Goal: Task Accomplishment & Management: Manage account settings

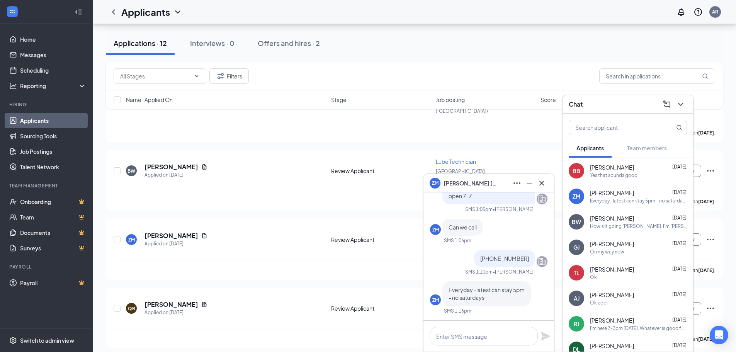
scroll to position [77, 0]
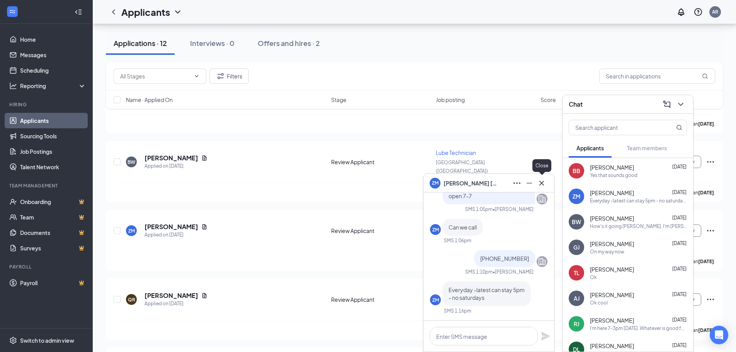
click at [546, 187] on button at bounding box center [541, 183] width 12 height 12
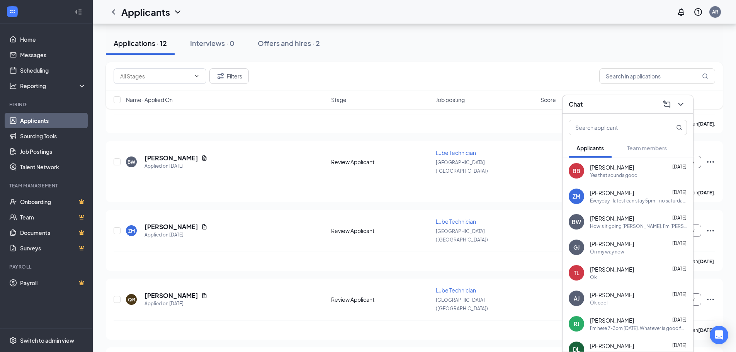
click at [606, 172] on div "Yes that sounds good" at bounding box center [614, 175] width 48 height 7
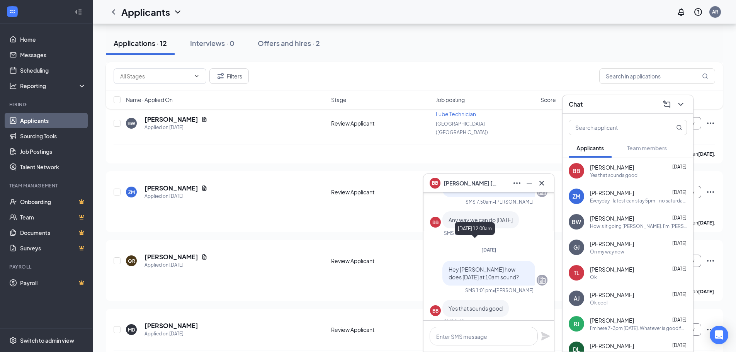
scroll to position [0, 0]
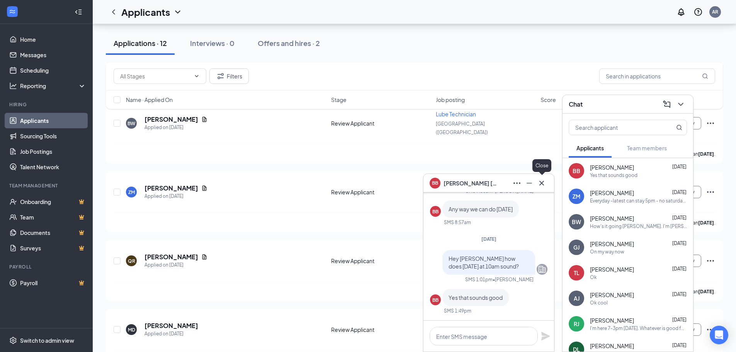
click at [539, 184] on icon "Cross" at bounding box center [541, 182] width 9 height 9
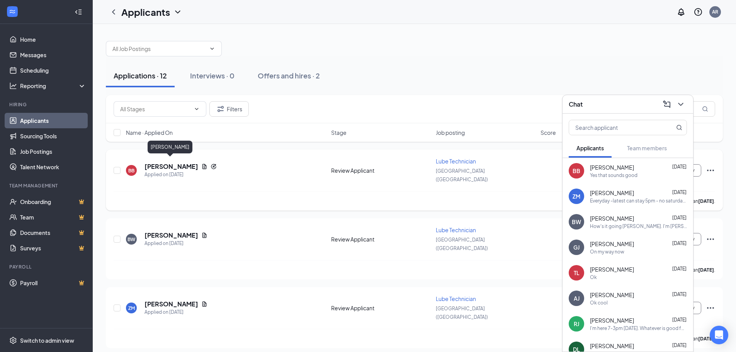
click at [177, 163] on h5 "[PERSON_NAME]" at bounding box center [171, 166] width 54 height 8
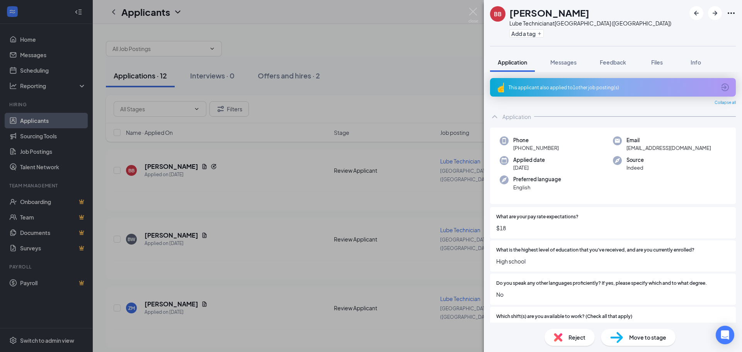
click at [395, 78] on div "BB [PERSON_NAME] Lube Technician at [GEOGRAPHIC_DATA] ([GEOGRAPHIC_DATA]) Add a…" at bounding box center [371, 176] width 742 height 352
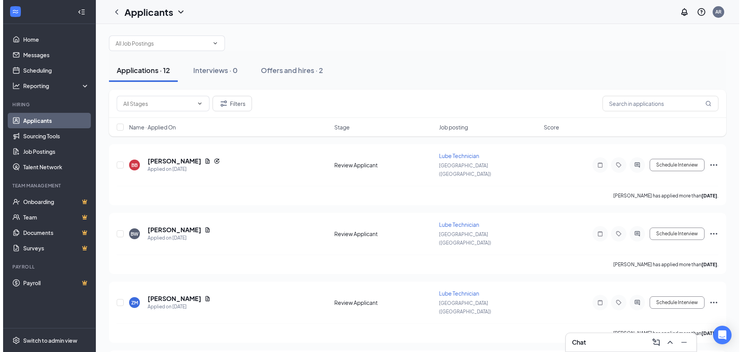
scroll to position [39, 0]
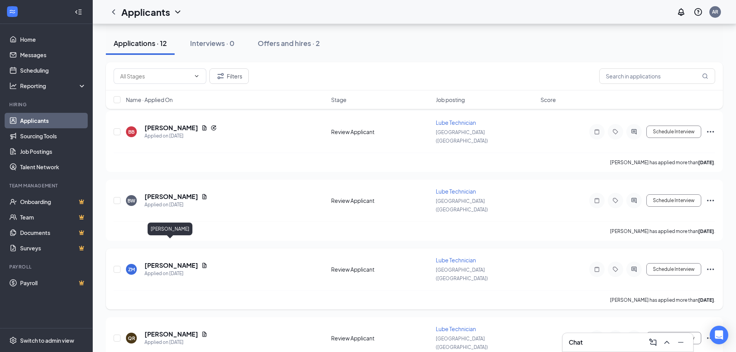
click at [173, 261] on h5 "[PERSON_NAME]" at bounding box center [171, 265] width 54 height 8
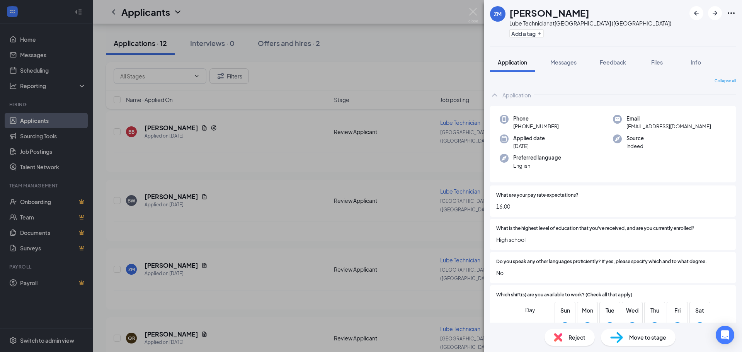
scroll to position [39, 0]
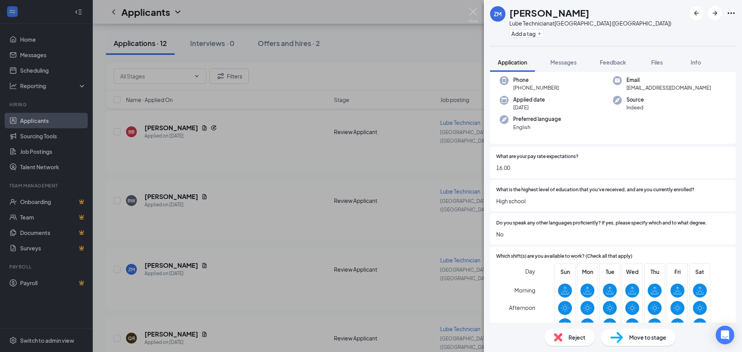
click at [284, 238] on div "ZM [PERSON_NAME] Lube Technician at [GEOGRAPHIC_DATA] ([GEOGRAPHIC_DATA]) Add a…" at bounding box center [371, 176] width 742 height 352
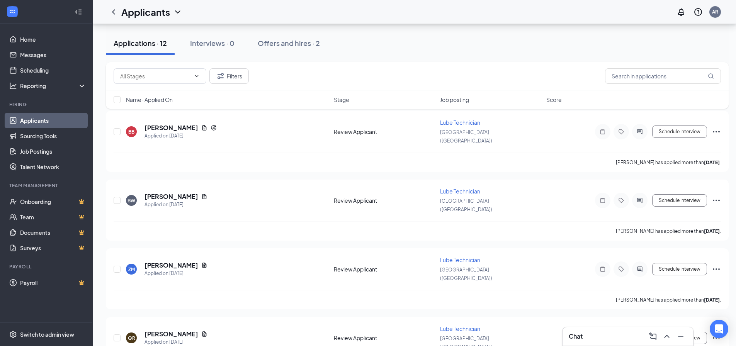
click at [623, 340] on div "Chat" at bounding box center [628, 336] width 118 height 12
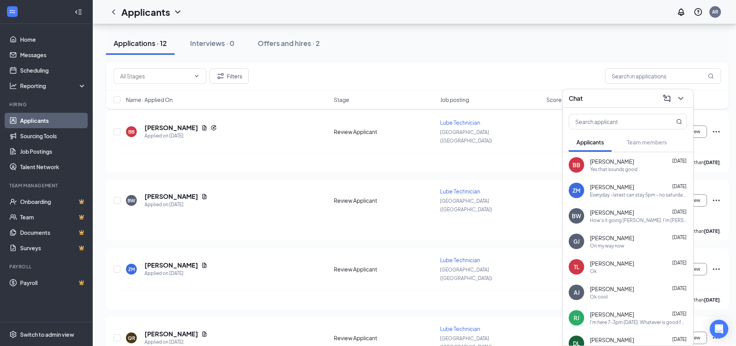
click at [443, 67] on div "Filters" at bounding box center [417, 76] width 623 height 28
click at [683, 101] on icon "ChevronDown" at bounding box center [680, 98] width 9 height 9
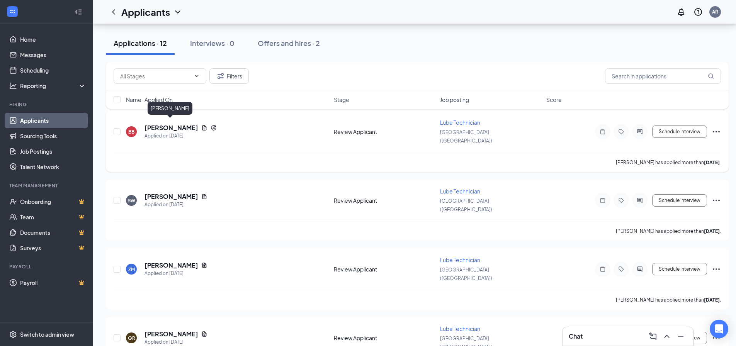
click at [181, 124] on h5 "[PERSON_NAME]" at bounding box center [171, 128] width 54 height 8
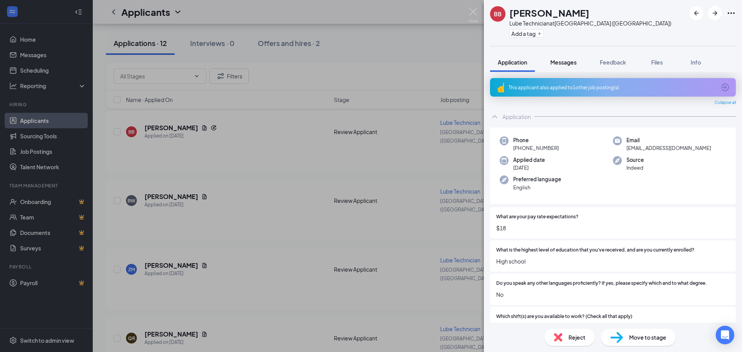
click at [564, 56] on button "Messages" at bounding box center [563, 62] width 42 height 19
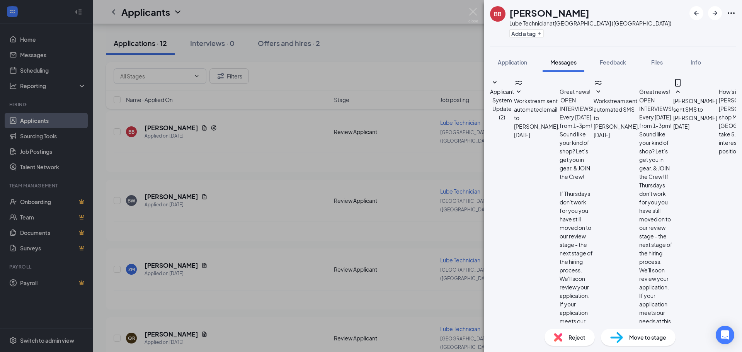
scroll to position [212, 0]
click at [607, 67] on button "Feedback" at bounding box center [613, 62] width 42 height 19
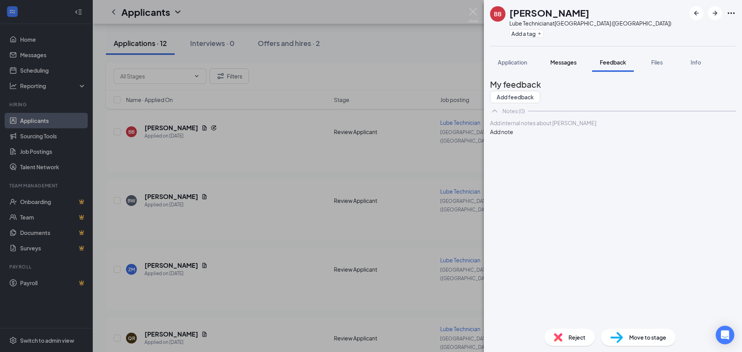
click at [558, 67] on button "Messages" at bounding box center [563, 62] width 42 height 19
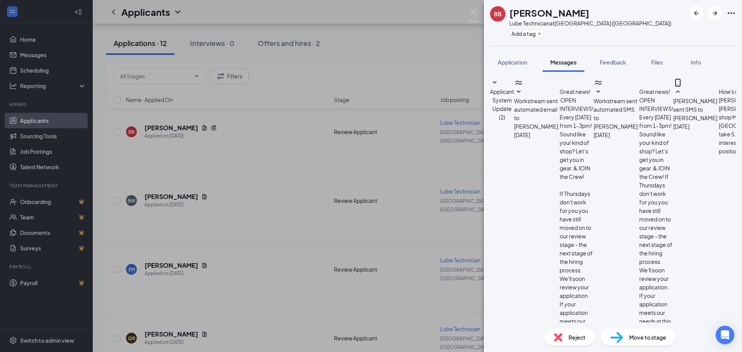
scroll to position [212, 0]
click at [615, 62] on span "Feedback" at bounding box center [613, 62] width 26 height 7
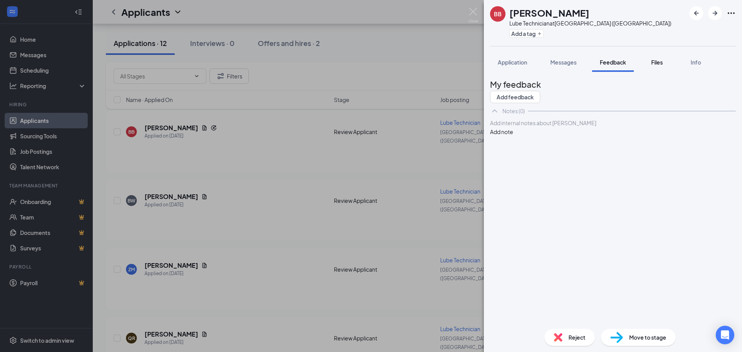
click at [648, 62] on button "Files" at bounding box center [656, 62] width 31 height 19
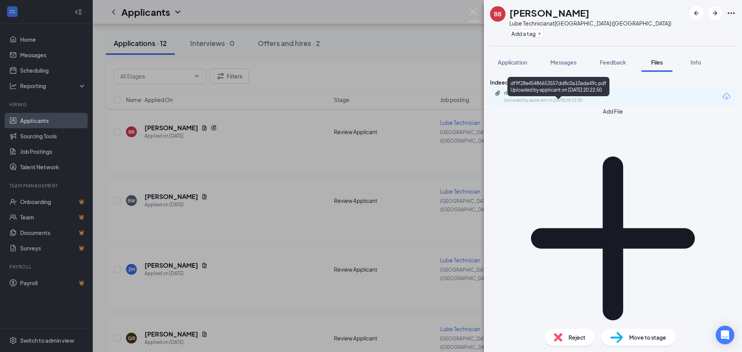
click at [597, 104] on div "df9f28e45486653557dd8c0a10ada49c.pdf Uploaded by applicant on [DATE] 20:22:50" at bounding box center [557, 97] width 125 height 14
drag, startPoint x: 443, startPoint y: 58, endPoint x: 441, endPoint y: 54, distance: 4.0
click at [443, 57] on div "BB [PERSON_NAME] Lube Technician at [GEOGRAPHIC_DATA] ([GEOGRAPHIC_DATA]) Add a…" at bounding box center [371, 176] width 742 height 352
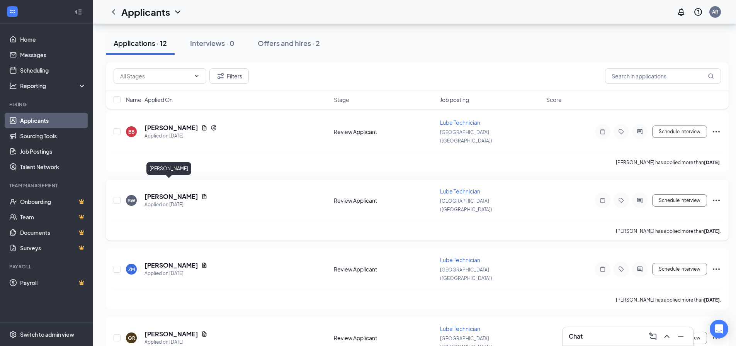
click at [158, 192] on h5 "[PERSON_NAME]" at bounding box center [171, 196] width 54 height 8
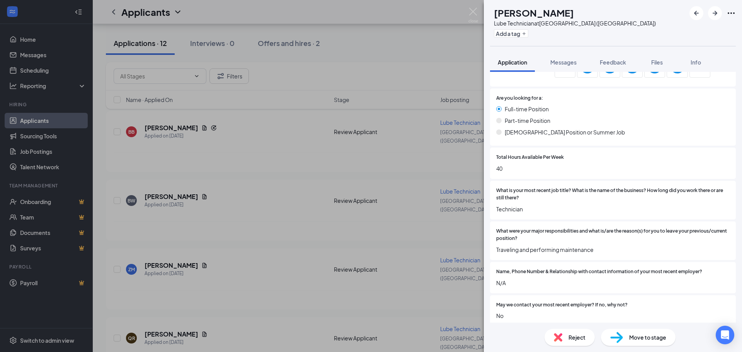
scroll to position [309, 0]
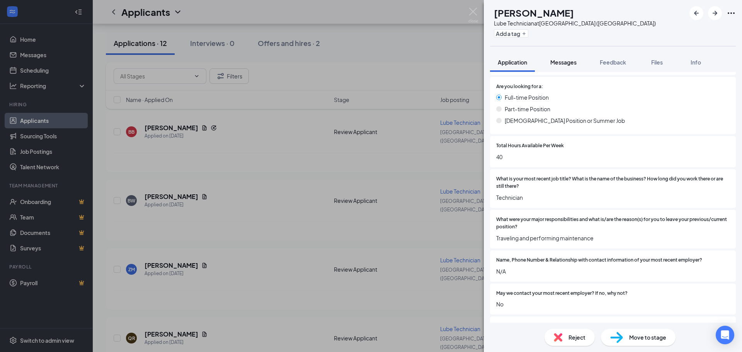
click at [567, 64] on span "Messages" at bounding box center [563, 62] width 26 height 7
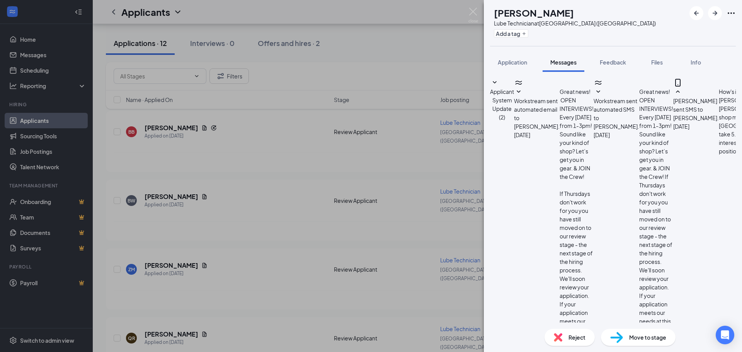
click at [391, 48] on div "[PERSON_NAME] Lube Technician at [GEOGRAPHIC_DATA] ([GEOGRAPHIC_DATA]) Add a ta…" at bounding box center [371, 176] width 742 height 352
